Goal: Navigation & Orientation: Find specific page/section

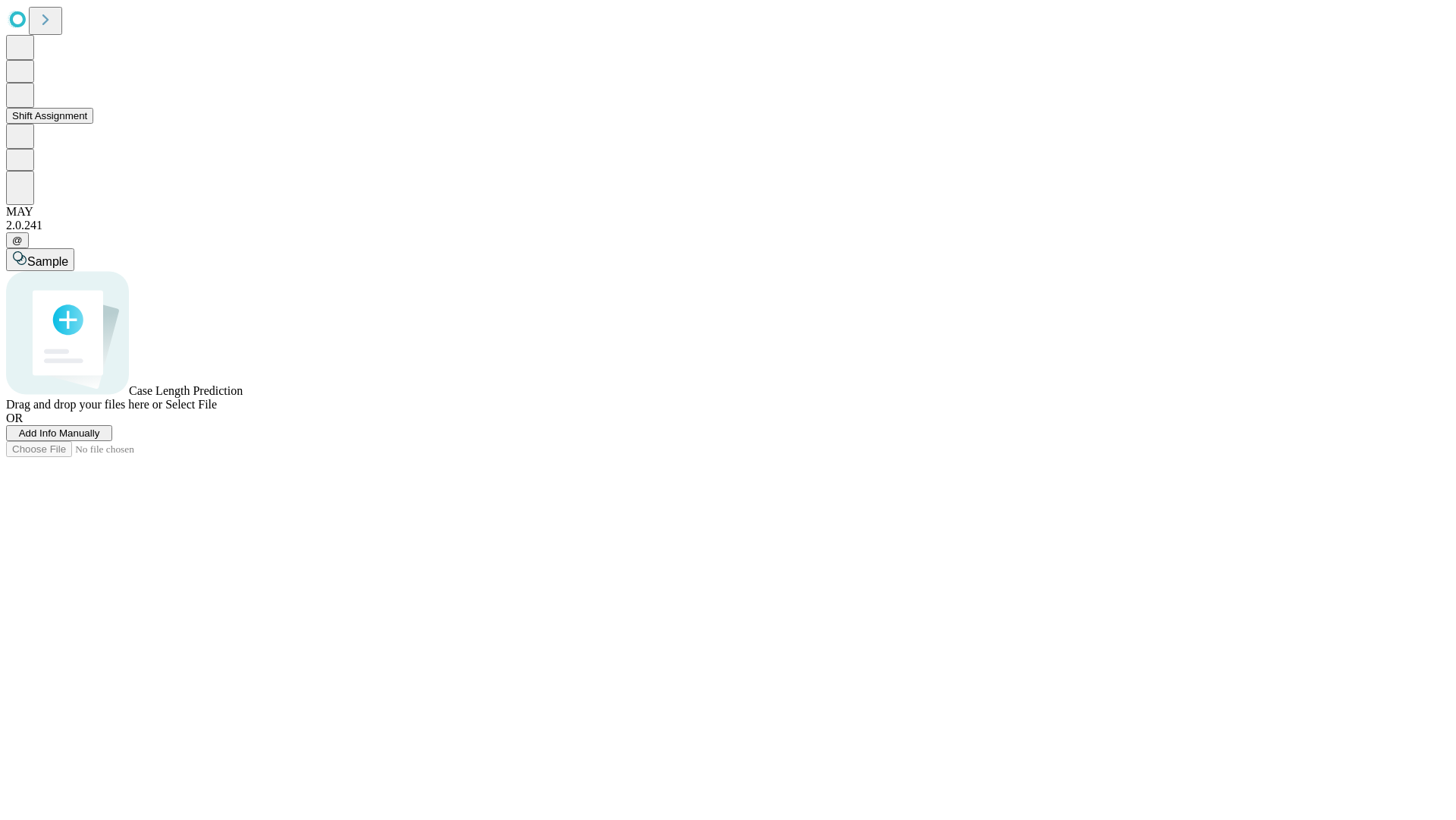
click at [93, 124] on button "Shift Assignment" at bounding box center [49, 116] width 87 height 16
